Goal: Task Accomplishment & Management: Manage account settings

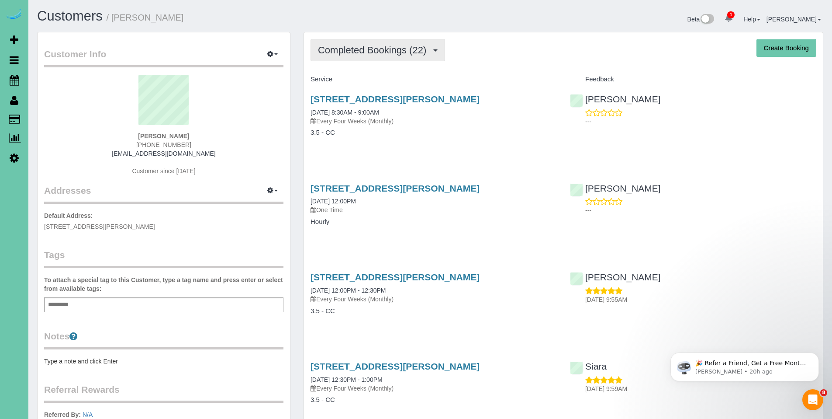
click at [373, 45] on span "Completed Bookings (22)" at bounding box center [374, 50] width 113 height 11
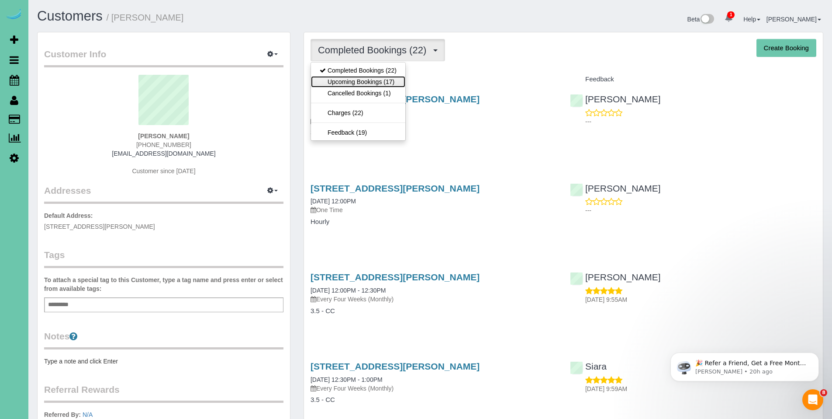
click at [358, 81] on link "Upcoming Bookings (17)" at bounding box center [358, 81] width 94 height 11
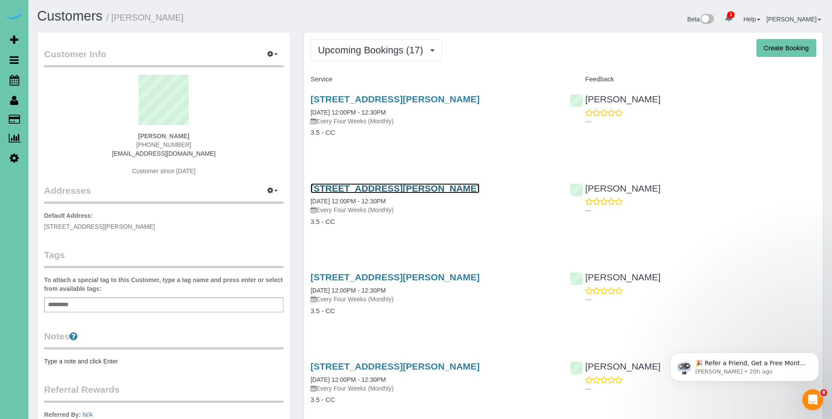
click at [383, 190] on link "4305 Poppleton Ave, Omaha, NE 68105" at bounding box center [395, 188] width 169 height 10
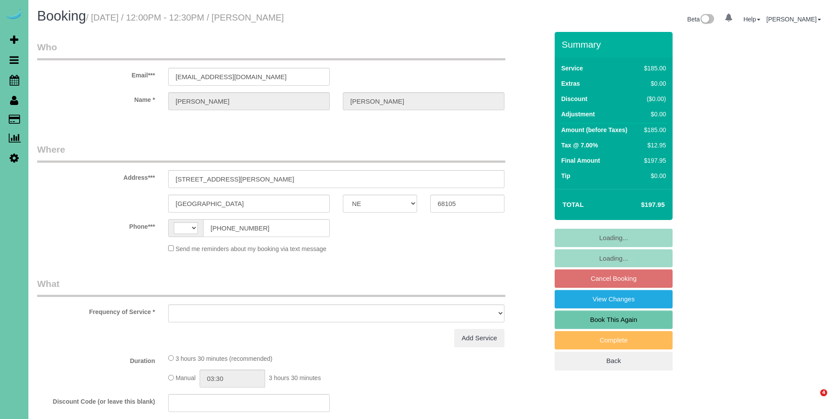
select select "NE"
select select "string:fspay-491d2a95-e439-43de-8405-316dca1fcc08"
select select "string:[GEOGRAPHIC_DATA]"
select select "object:699"
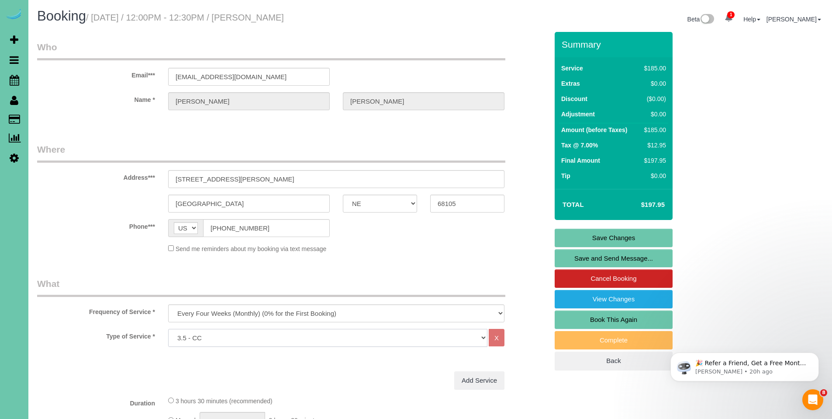
click at [335, 334] on select "Hourly 2.5 Hour Custom Clean 3.5 Hour Custom Clean commercial 1000 Square Feet …" at bounding box center [327, 338] width 319 height 18
select select "160"
click at [168, 329] on select "Hourly 2.5 Hour Custom Clean 3.5 Hour Custom Clean commercial 1000 Square Feet …" at bounding box center [327, 338] width 319 height 18
click at [629, 235] on link "Save Changes" at bounding box center [614, 238] width 118 height 18
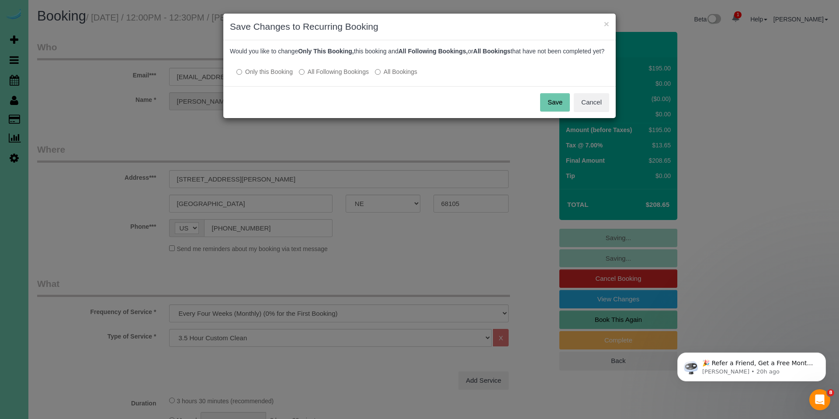
click at [343, 76] on label "All Following Bookings" at bounding box center [334, 71] width 70 height 9
click at [553, 108] on button "Save" at bounding box center [555, 102] width 30 height 18
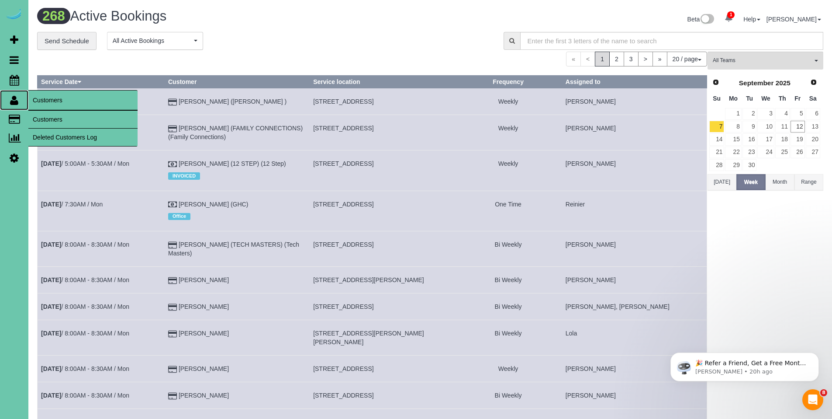
click at [16, 101] on icon at bounding box center [14, 100] width 8 height 10
click at [42, 118] on link "Customers" at bounding box center [82, 119] width 109 height 17
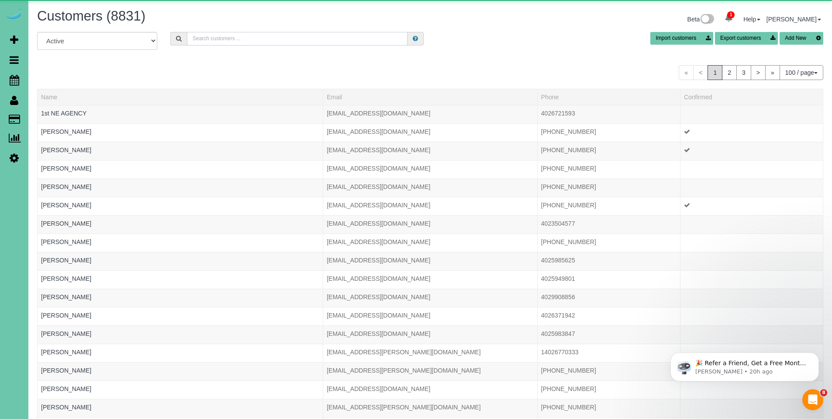
click at [324, 38] on input "text" at bounding box center [297, 39] width 221 height 14
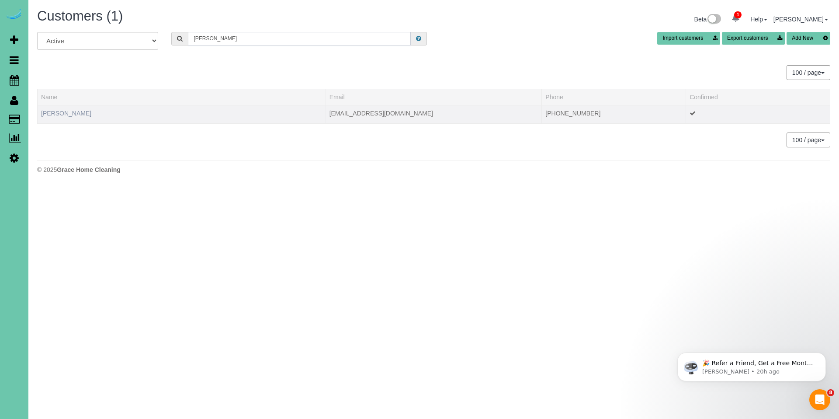
type input "[PERSON_NAME]"
click at [63, 116] on link "[PERSON_NAME]" at bounding box center [66, 113] width 50 height 7
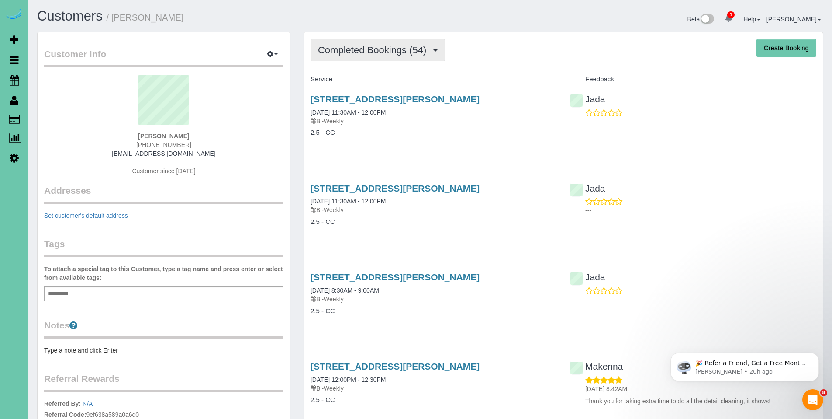
click at [378, 52] on span "Completed Bookings (54)" at bounding box center [374, 50] width 113 height 11
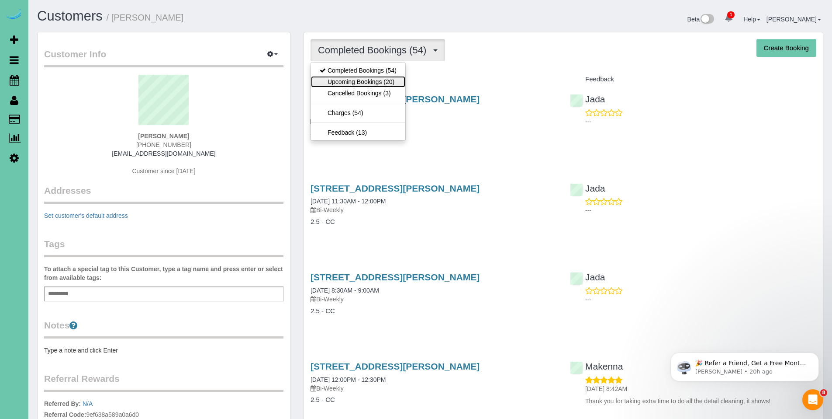
click at [361, 83] on link "Upcoming Bookings (20)" at bounding box center [358, 81] width 94 height 11
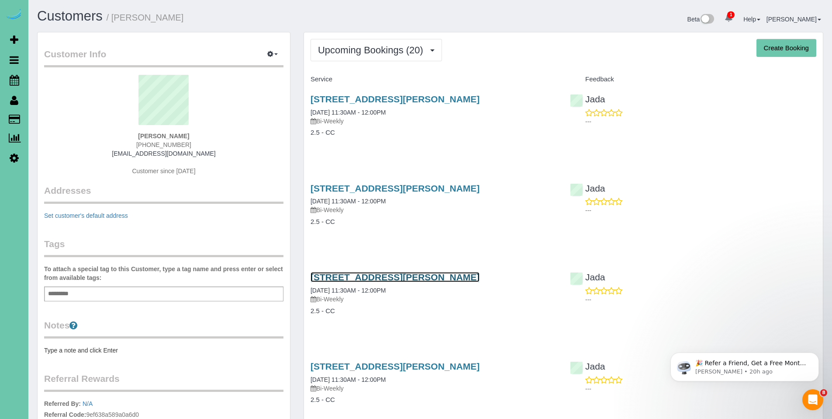
click at [375, 279] on link "[STREET_ADDRESS][PERSON_NAME]" at bounding box center [395, 277] width 169 height 10
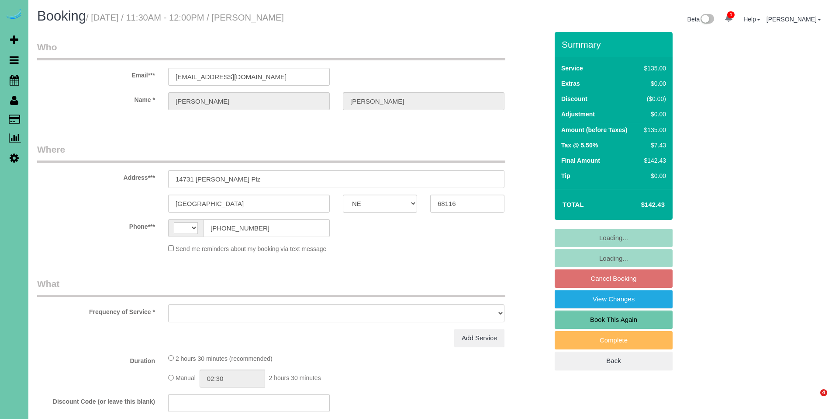
select select "NE"
select select "string:[GEOGRAPHIC_DATA]"
select select "object:685"
select select "number:35"
select select "number:41"
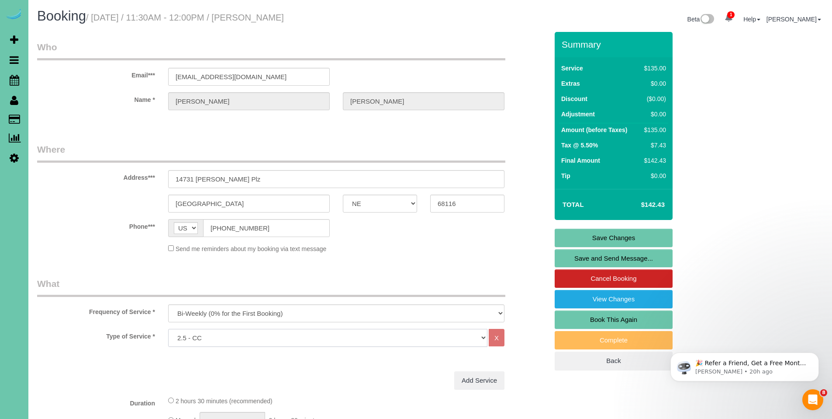
click at [267, 334] on select "Hourly 2.5 Hour Custom Clean 3.5 Hour Custom Clean commercial 1000 Square Feet …" at bounding box center [327, 338] width 319 height 18
select select "159"
click at [168, 329] on select "Hourly 2.5 Hour Custom Clean 3.5 Hour Custom Clean commercial 1000 Square Feet …" at bounding box center [327, 338] width 319 height 18
click at [618, 238] on link "Save Changes" at bounding box center [614, 238] width 118 height 18
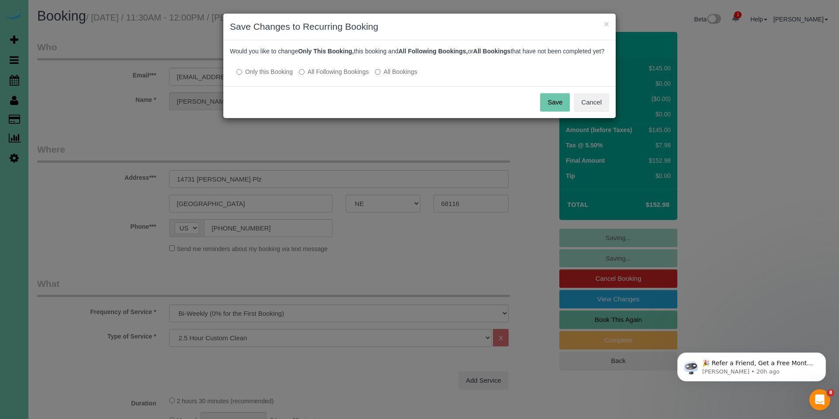
click at [337, 76] on label "All Following Bookings" at bounding box center [334, 71] width 70 height 9
click at [552, 111] on button "Save" at bounding box center [555, 102] width 30 height 18
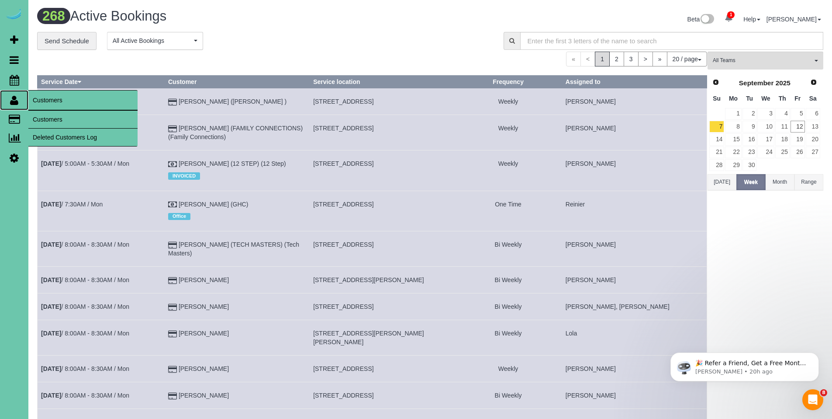
click at [13, 101] on icon at bounding box center [14, 100] width 8 height 10
click at [45, 118] on link "Customers" at bounding box center [82, 119] width 109 height 17
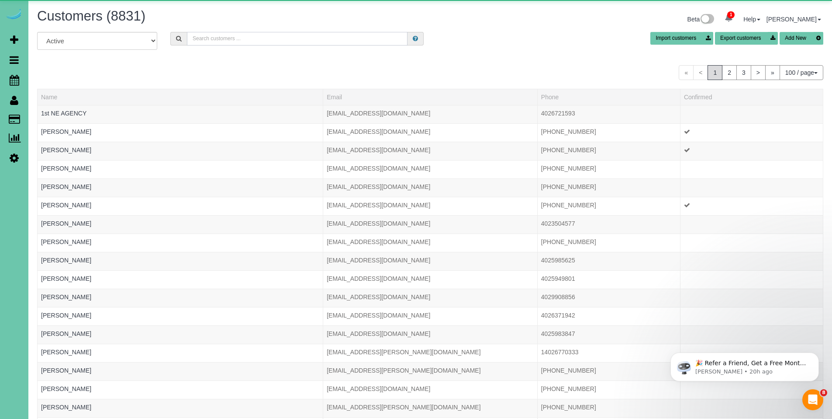
click at [292, 38] on input "text" at bounding box center [297, 39] width 221 height 14
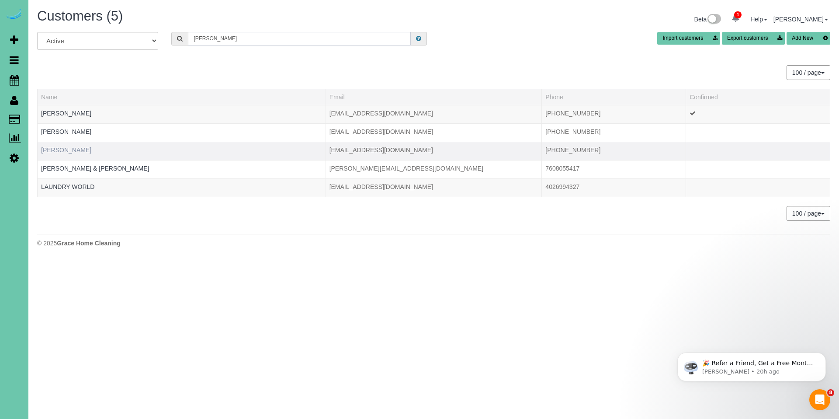
type input "harper"
click at [69, 152] on link "Deborah Harper" at bounding box center [66, 149] width 50 height 7
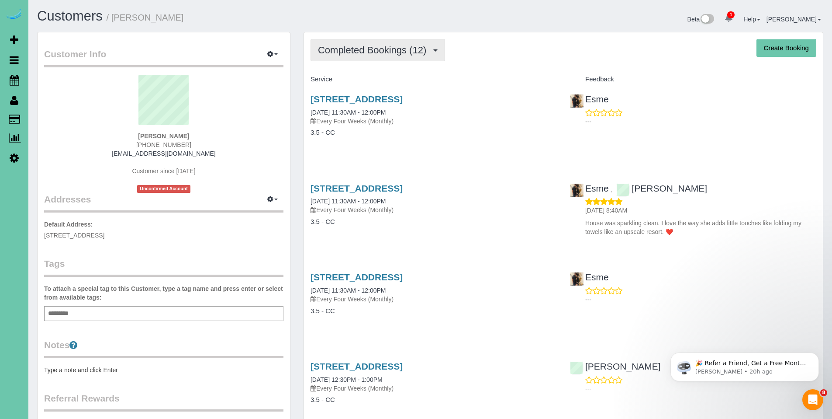
click at [363, 48] on span "Completed Bookings (12)" at bounding box center [374, 50] width 113 height 11
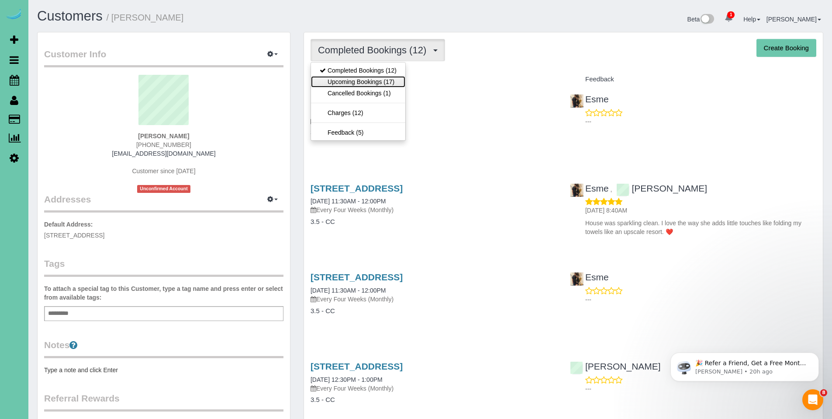
click at [349, 81] on link "Upcoming Bookings (17)" at bounding box center [358, 81] width 94 height 11
